Goal: Connect with others: Establish contact or relationships with other users

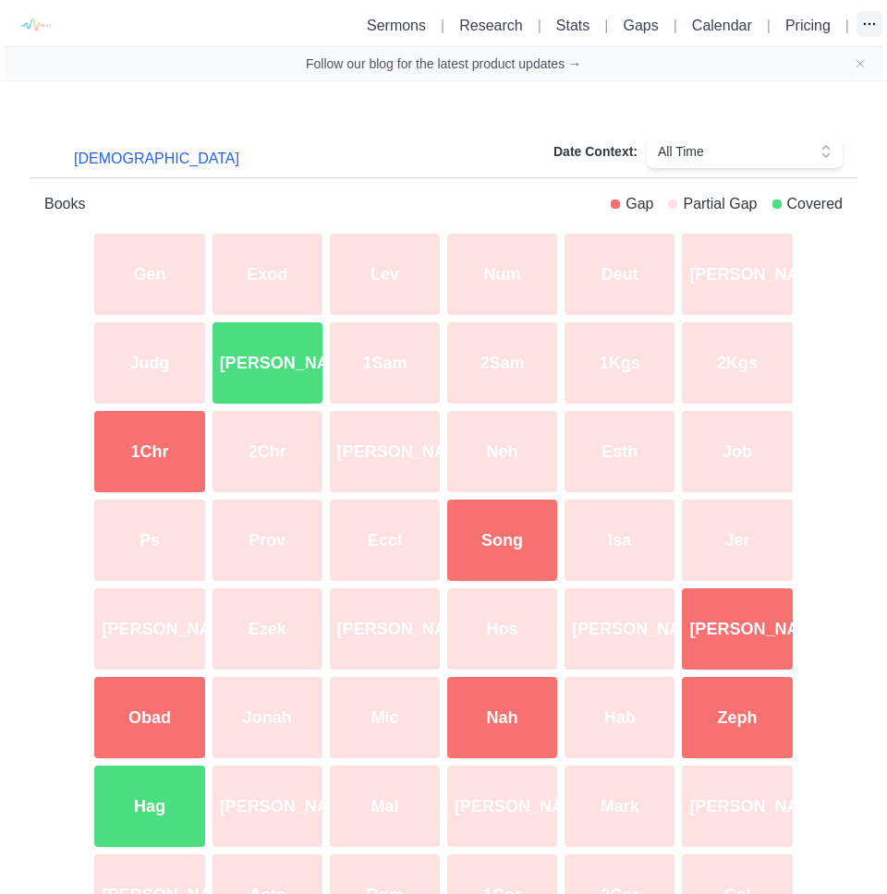
click at [856, 32] on button "button" at bounding box center [869, 24] width 26 height 26
click at [732, 64] on link "Reconciled" at bounding box center [778, 67] width 207 height 33
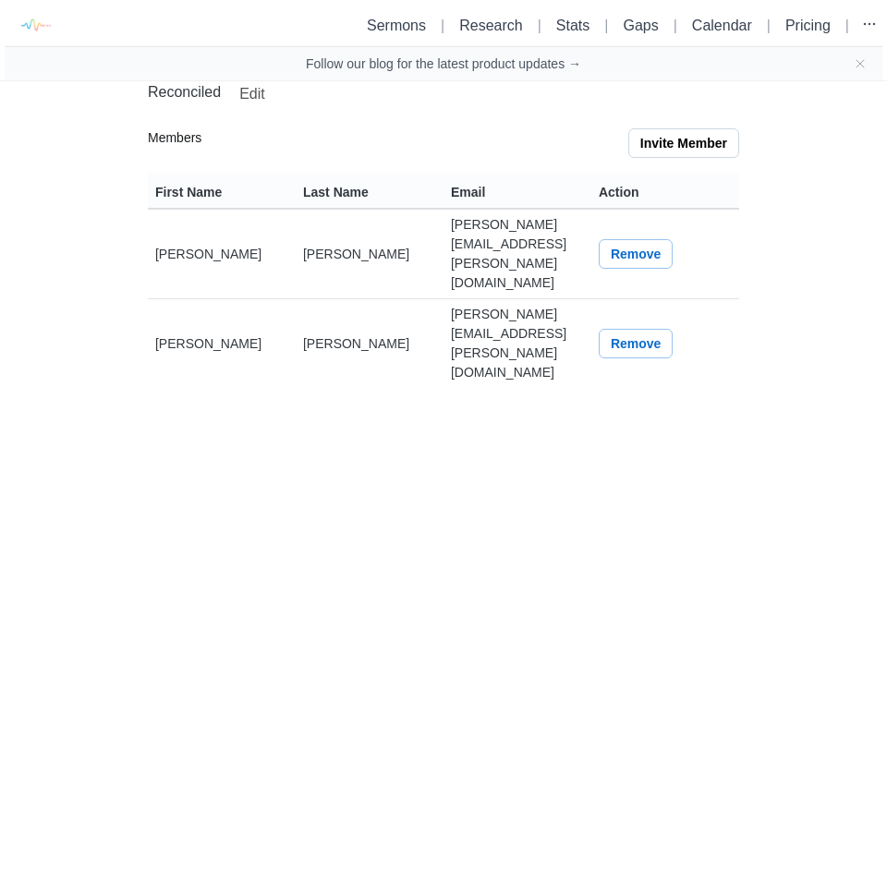
click at [685, 152] on button "Invite Member" at bounding box center [683, 143] width 111 height 30
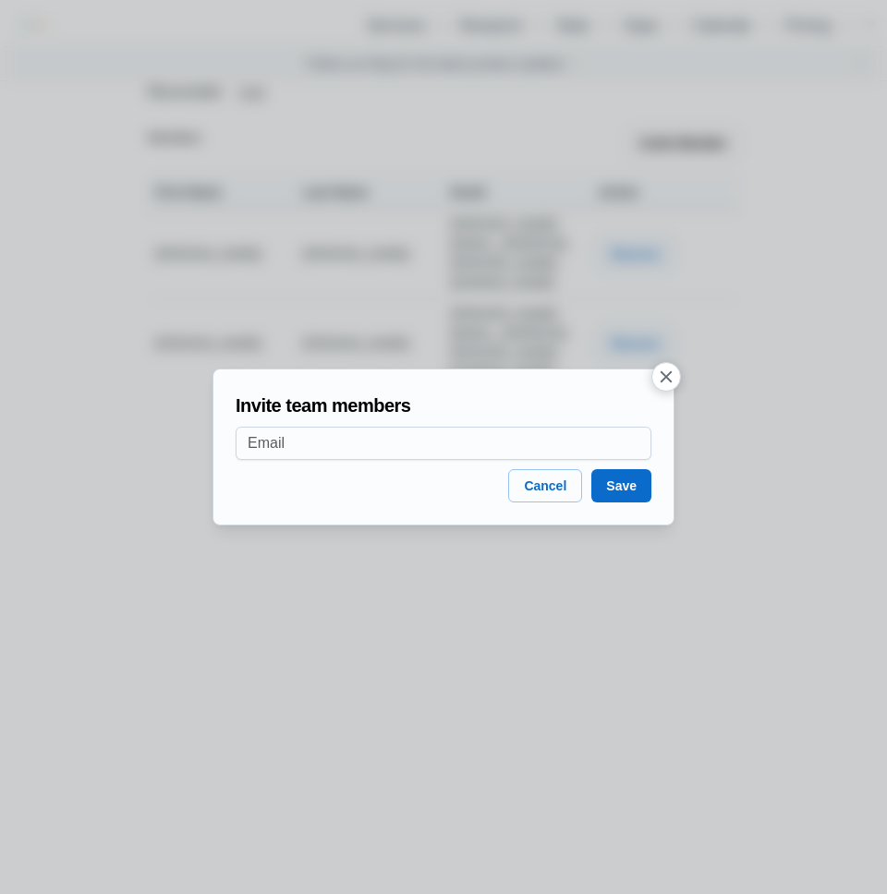
click at [389, 418] on h2 "Invite team members" at bounding box center [444, 406] width 416 height 28
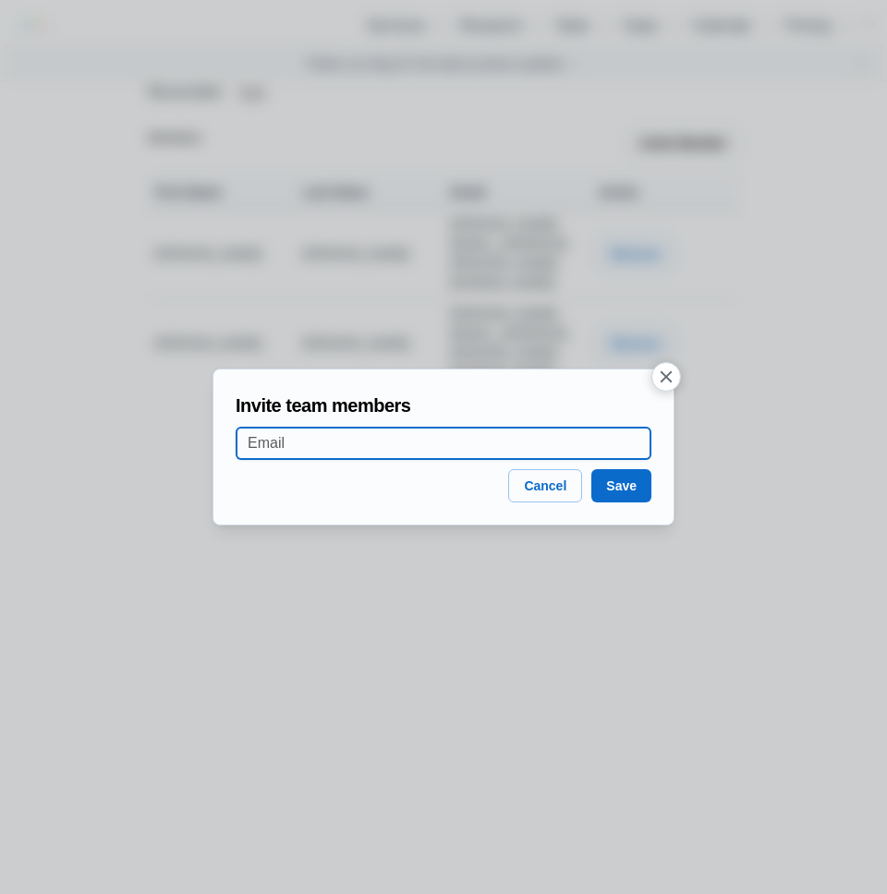
click at [374, 456] on input at bounding box center [444, 443] width 392 height 31
type input "[PERSON_NAME].[PERSON_NAME]+[EMAIL_ADDRESS][DOMAIN_NAME]"
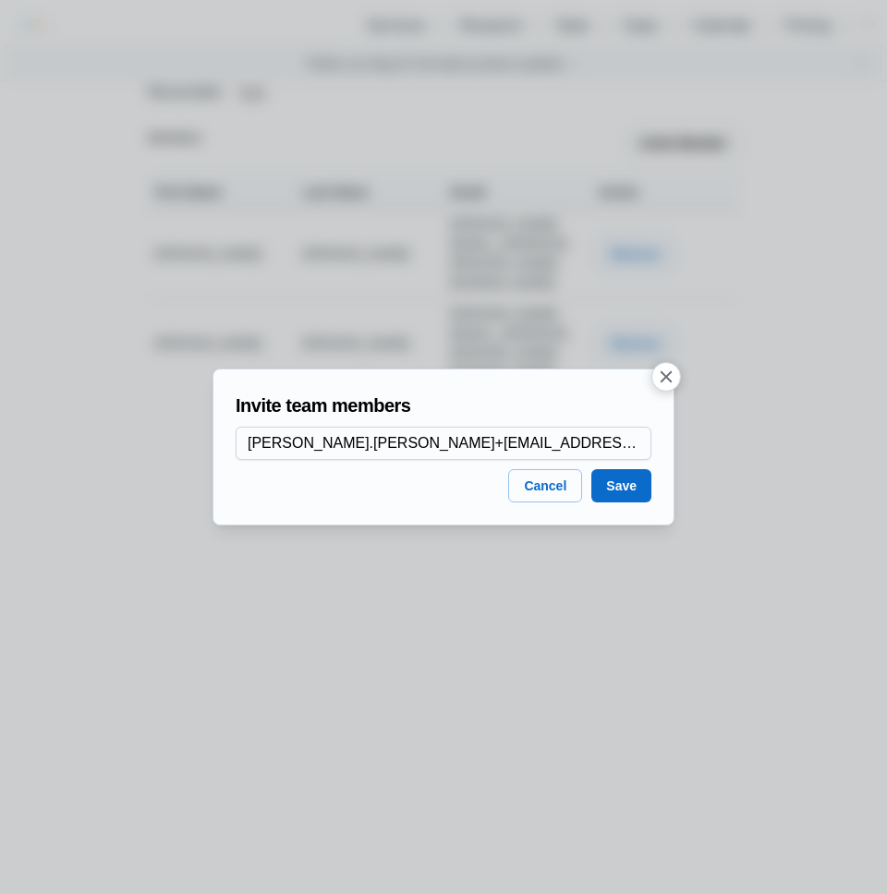
click at [621, 487] on button "Save" at bounding box center [621, 485] width 60 height 33
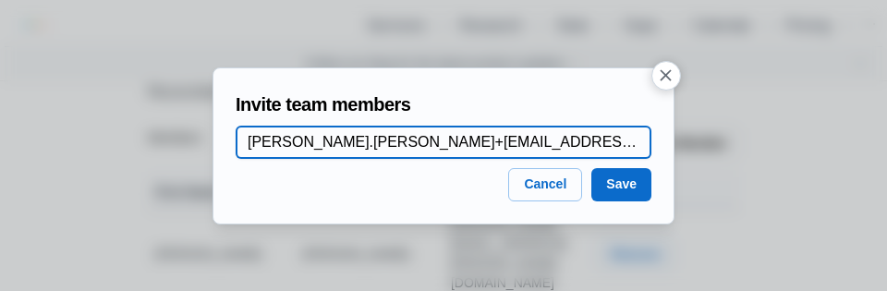
click at [446, 140] on input "[PERSON_NAME].[PERSON_NAME]+[EMAIL_ADDRESS][DOMAIN_NAME]" at bounding box center [444, 142] width 392 height 31
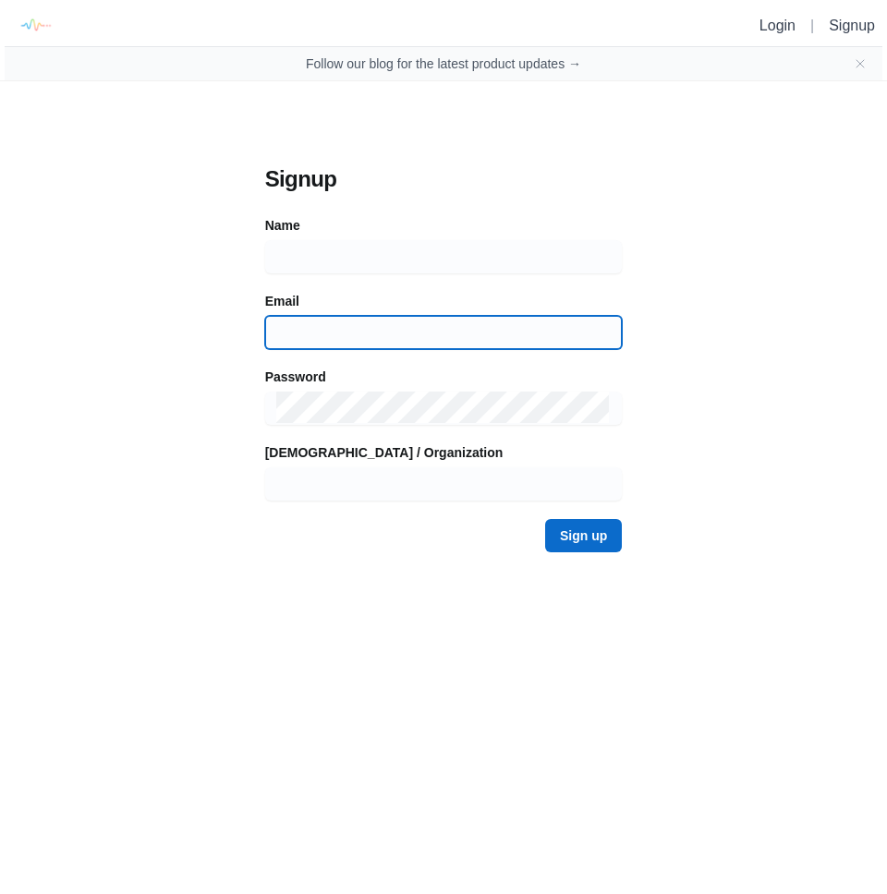
type input "phillip.burch@live.com"
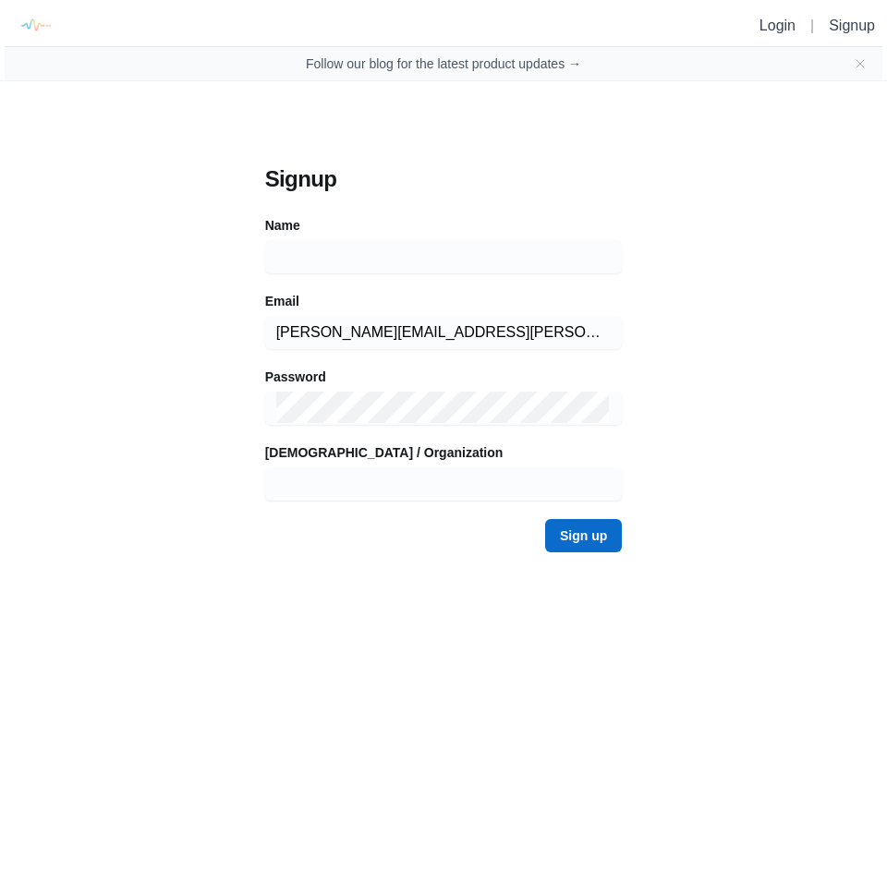
click at [123, 273] on div "Signup Name Email phillip.burch@live.com Password Church / Organization Sign up" at bounding box center [443, 326] width 887 height 490
